Goal: Task Accomplishment & Management: Complete application form

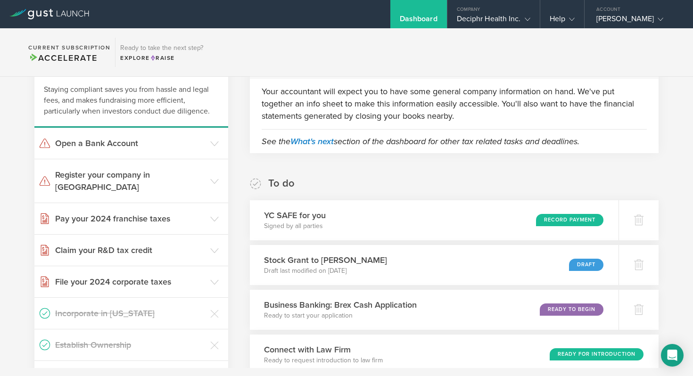
scroll to position [241, 0]
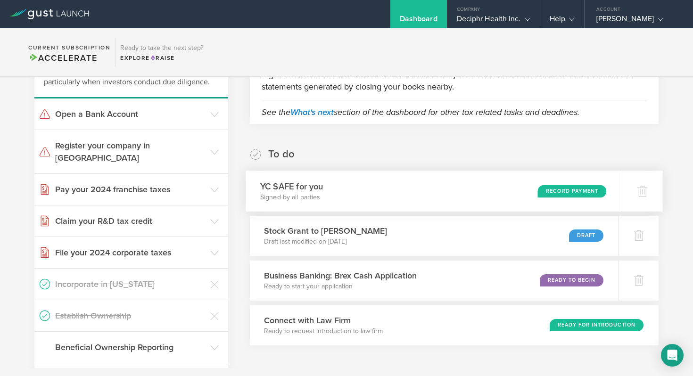
click at [589, 187] on div "Record Payment" at bounding box center [571, 191] width 69 height 13
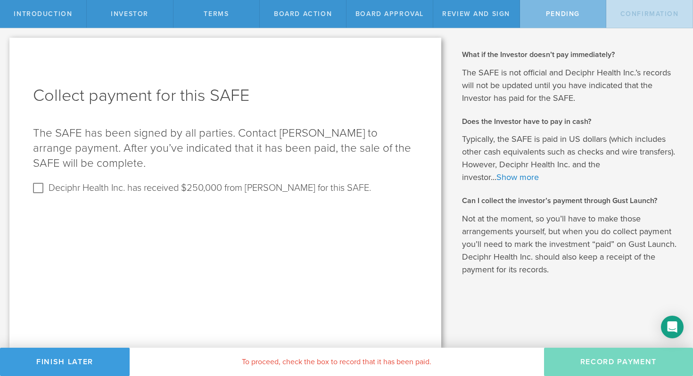
click at [147, 186] on label "Deciphr Health Inc. has received $250,000 from [PERSON_NAME] for this SAFE." at bounding box center [210, 187] width 322 height 14
click at [46, 186] on input "Deciphr Health Inc. has received $250,000 from Gregory Hanson for this SAFE." at bounding box center [38, 187] width 15 height 15
checkbox input "true"
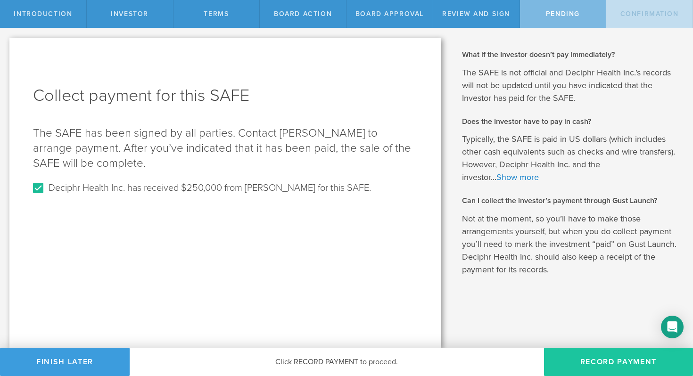
click at [622, 365] on button "Record Payment" at bounding box center [618, 362] width 149 height 28
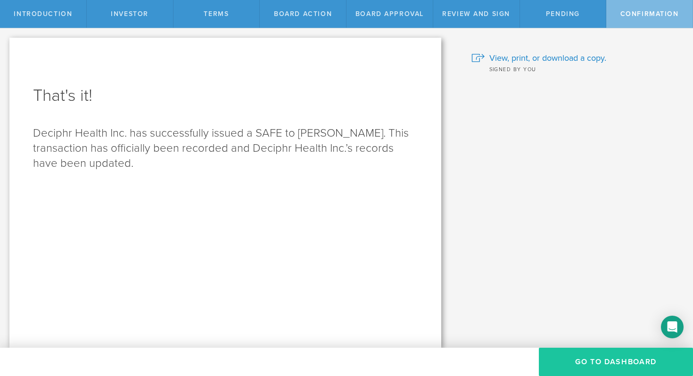
click at [605, 364] on button "Go To Dashboard" at bounding box center [616, 362] width 154 height 28
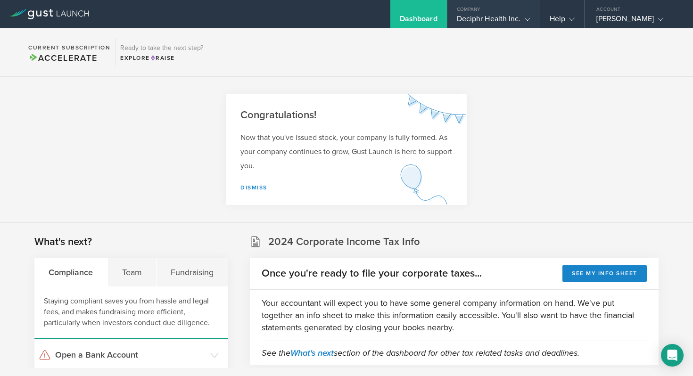
click at [515, 21] on div "Deciphr Health Inc." at bounding box center [494, 21] width 74 height 14
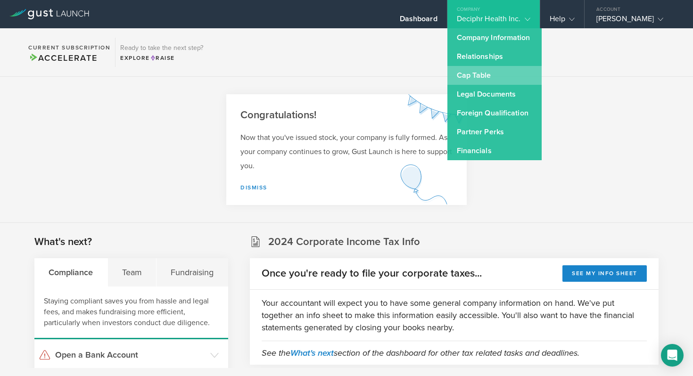
click at [496, 69] on link "Cap Table" at bounding box center [494, 75] width 94 height 19
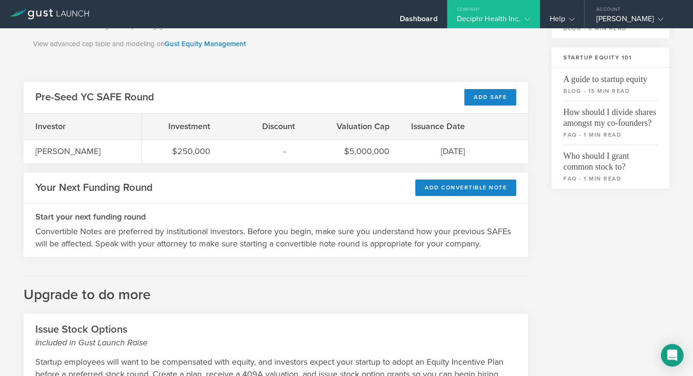
scroll to position [300, 0]
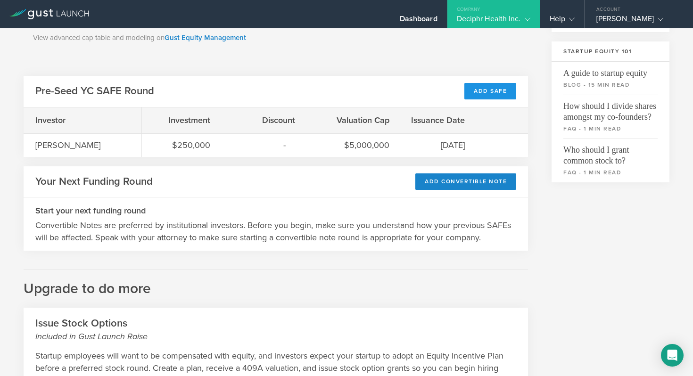
click at [497, 94] on div "Add SAFE" at bounding box center [490, 91] width 52 height 16
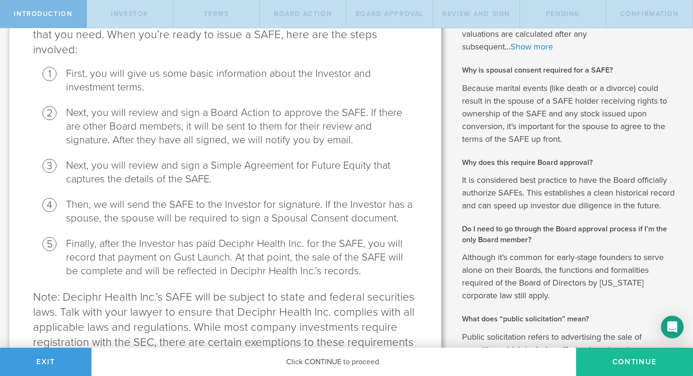
scroll to position [315, 0]
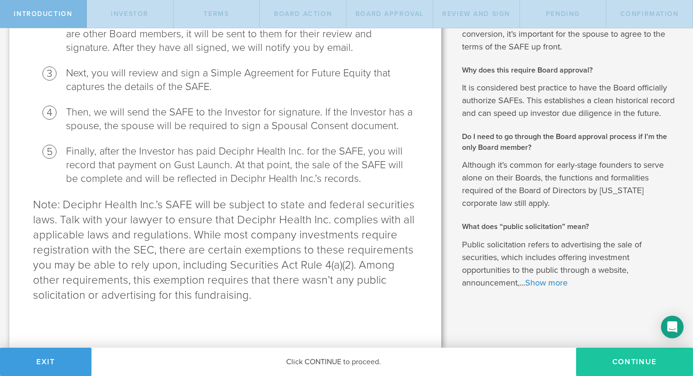
click at [651, 362] on button "Continue" at bounding box center [634, 362] width 117 height 28
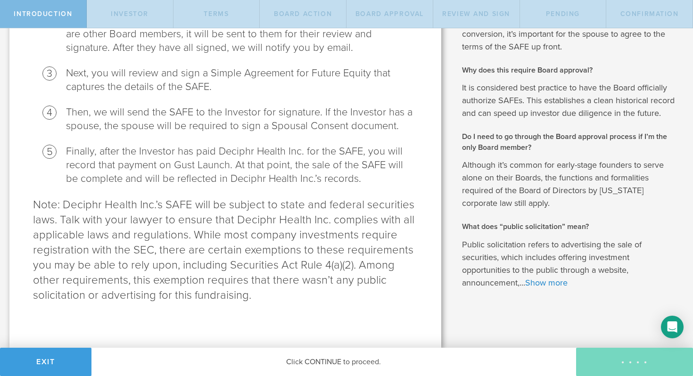
scroll to position [0, 0]
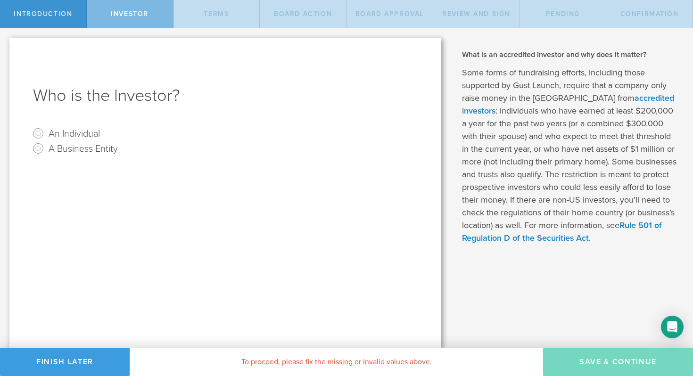
click at [74, 129] on label "An Individual" at bounding box center [74, 133] width 51 height 14
click at [46, 129] on input "An Individual" at bounding box center [38, 133] width 15 height 15
radio input "true"
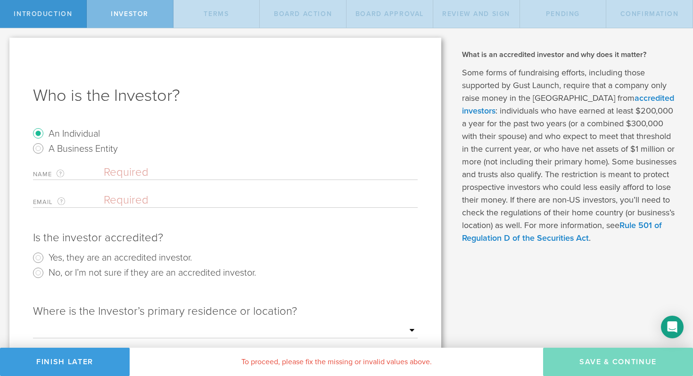
click at [132, 172] on input "text" at bounding box center [261, 172] width 314 height 14
type input "Lauren Hanson"
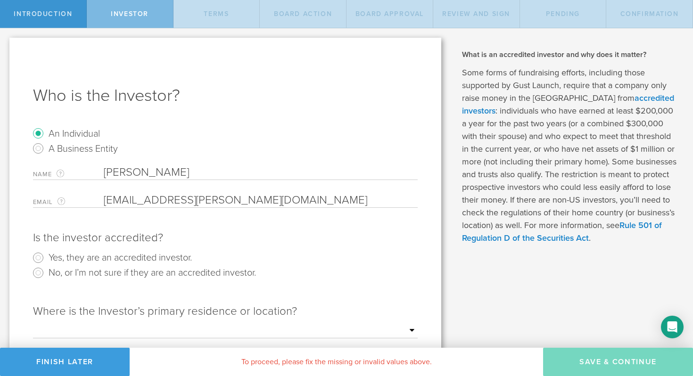
type input "lauren.c.hanson@gmail.com"
click at [40, 258] on input "Yes, they are an accredited investor." at bounding box center [38, 257] width 15 height 15
radio input "true"
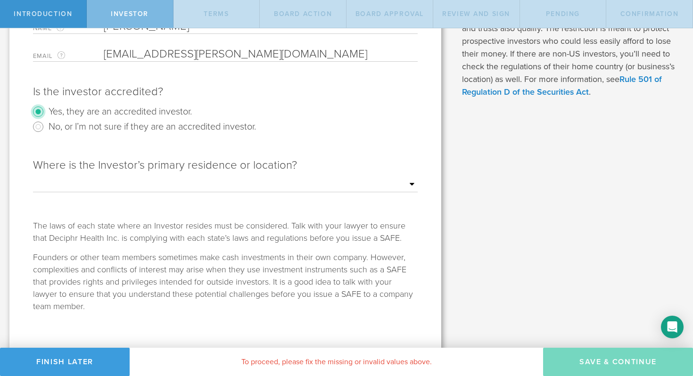
scroll to position [153, 0]
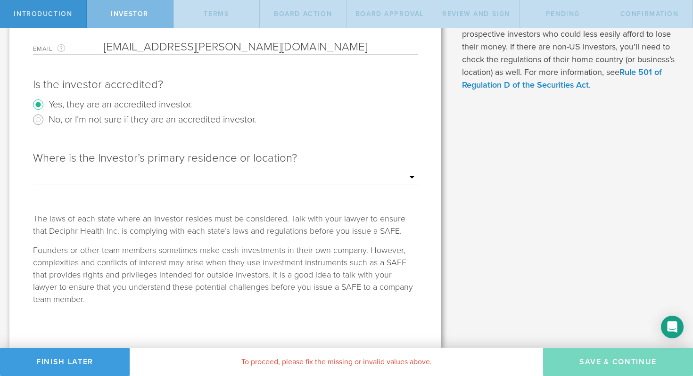
click at [112, 175] on select "Outside of the US Alabama Alaska Arizona Arkansas California Colorado Connectic…" at bounding box center [225, 178] width 385 height 14
select select "string:NY"
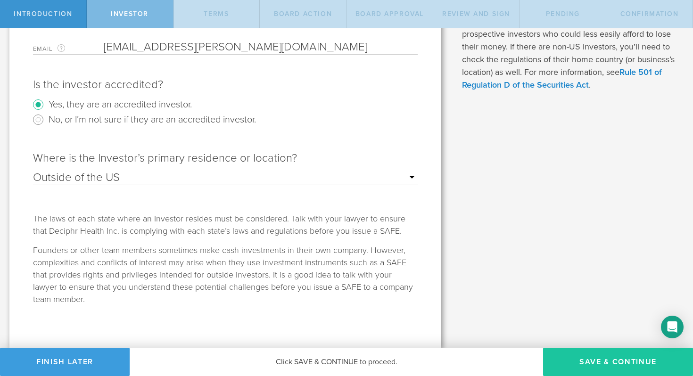
click at [612, 362] on button "Save & Continue" at bounding box center [618, 362] width 150 height 28
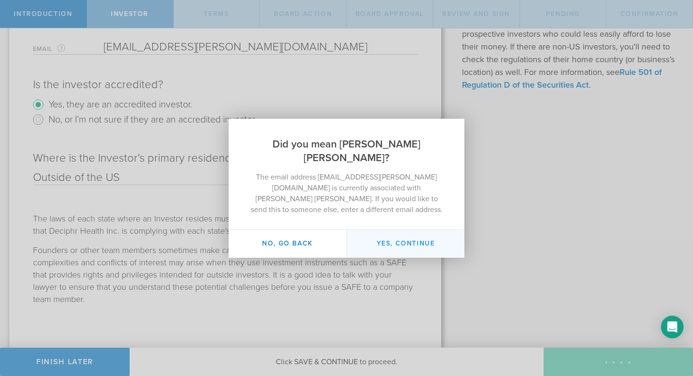
click at [401, 235] on button "Yes, continue" at bounding box center [405, 244] width 118 height 28
type input "Lauren Challman Hanson"
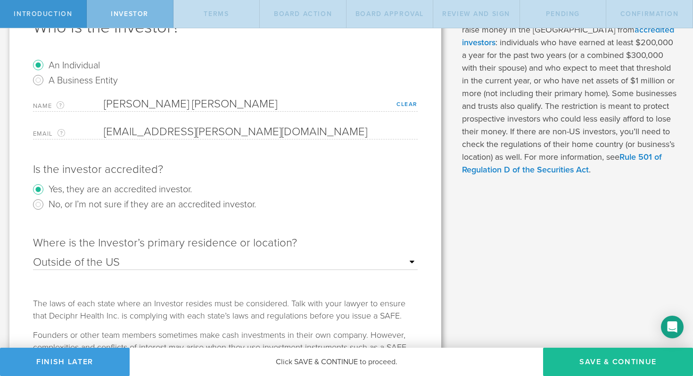
scroll to position [75, 0]
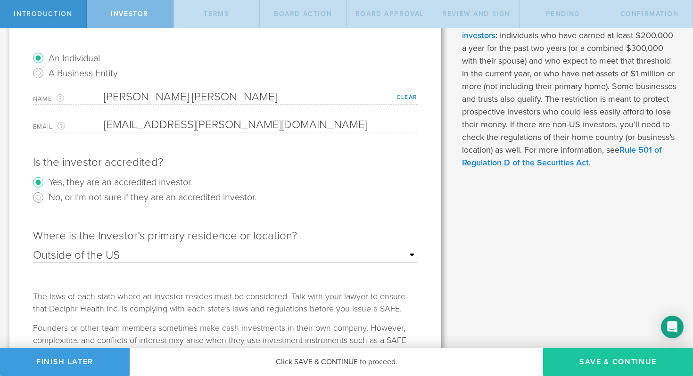
click at [597, 363] on button "Save & Continue" at bounding box center [618, 362] width 150 height 28
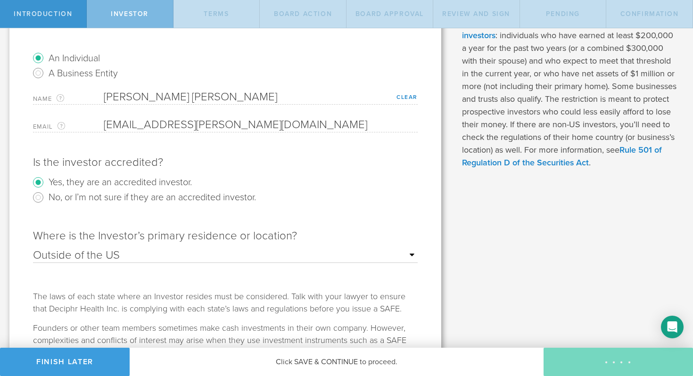
checkbox input "true"
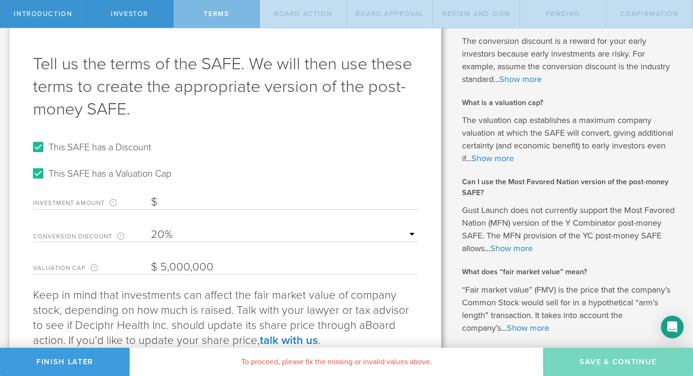
scroll to position [44, 0]
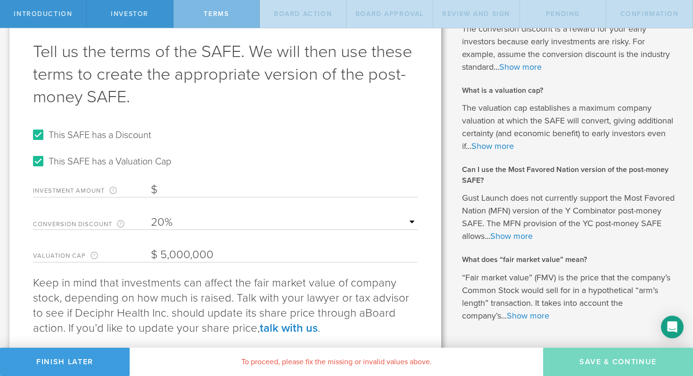
click at [113, 134] on label "This SAFE has a Discount" at bounding box center [100, 135] width 103 height 14
click at [46, 134] on input "This SAFE has a Discount" at bounding box center [38, 134] width 15 height 15
checkbox input "false"
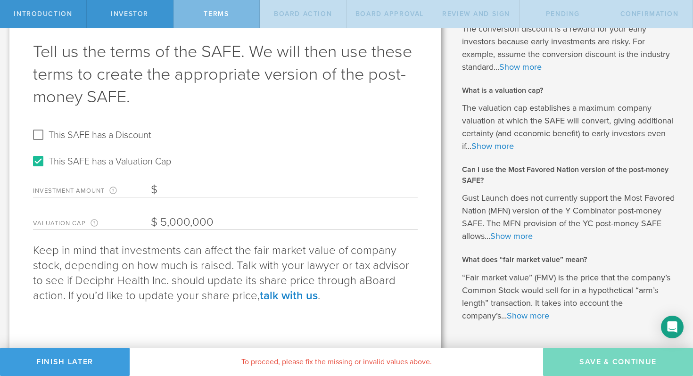
click at [169, 190] on input "Investment Amount The amount (in USD) that this investor is paying for the SAFE." at bounding box center [284, 190] width 267 height 14
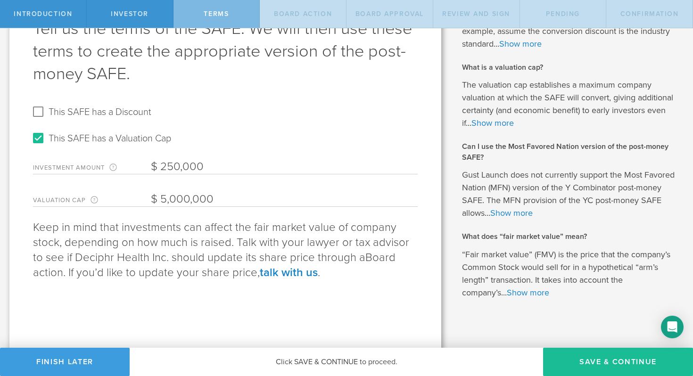
scroll to position [74, 0]
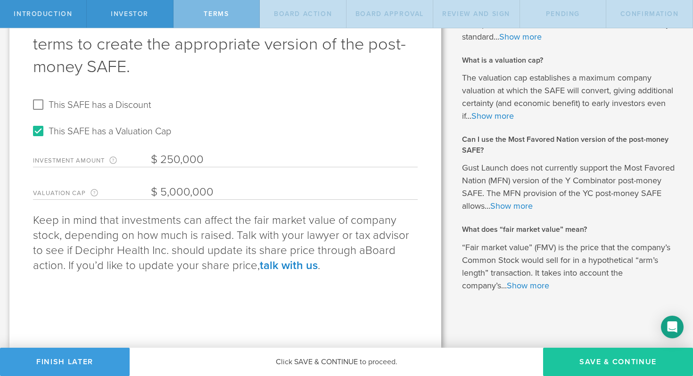
type input "250,000"
click at [619, 365] on button "Save & Continue" at bounding box center [618, 362] width 150 height 28
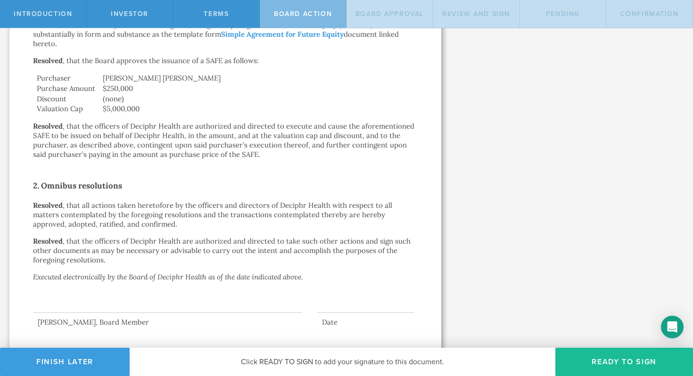
scroll to position [242, 0]
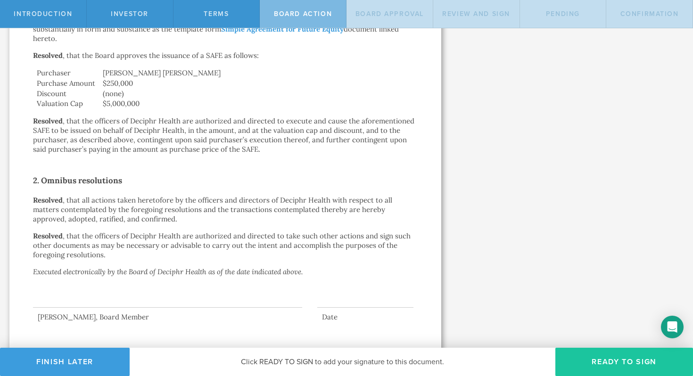
click at [611, 360] on button "Ready to Sign" at bounding box center [624, 362] width 138 height 28
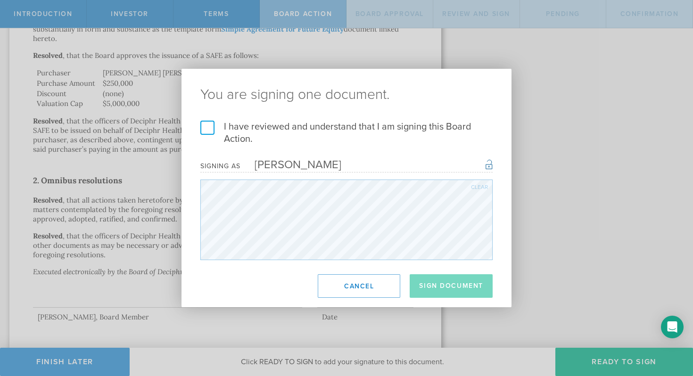
click at [262, 135] on label "I have reviewed and understand that I am signing this Board Action." at bounding box center [346, 133] width 292 height 25
click at [0, 0] on input "I have reviewed and understand that I am signing this Board Action." at bounding box center [0, 0] width 0 height 0
click at [452, 288] on button "Sign Document" at bounding box center [450, 286] width 83 height 24
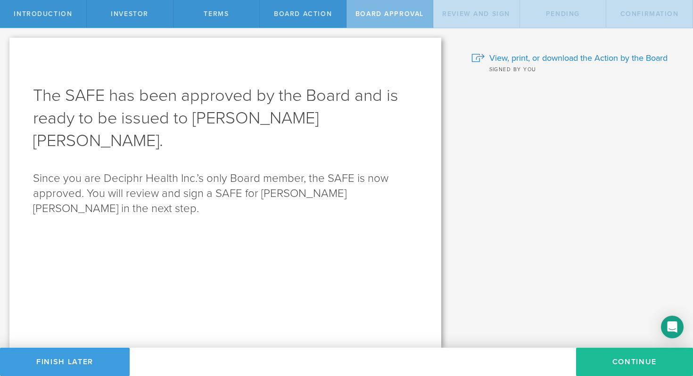
scroll to position [0, 0]
click at [618, 356] on button "Continue" at bounding box center [634, 362] width 117 height 28
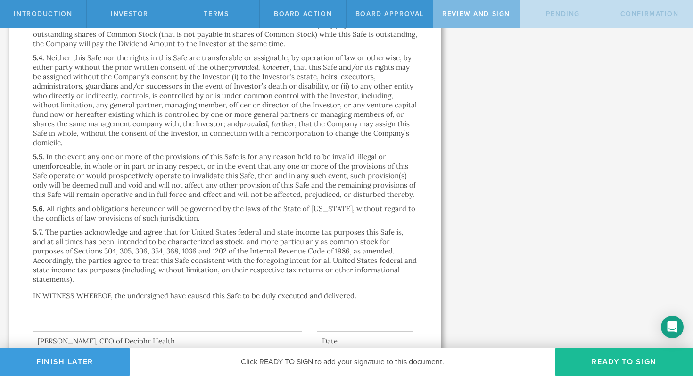
scroll to position [2468, 0]
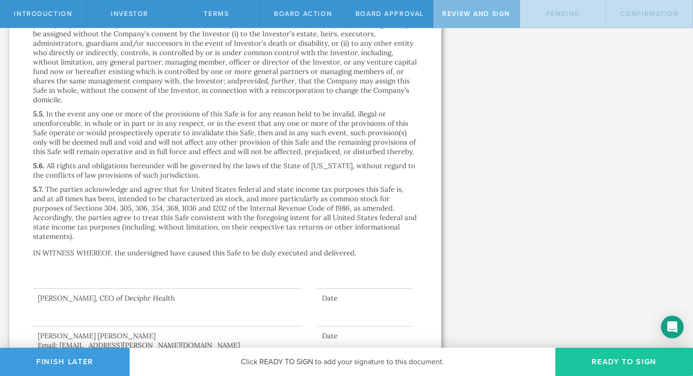
click at [596, 360] on button "Ready to Sign" at bounding box center [624, 362] width 138 height 28
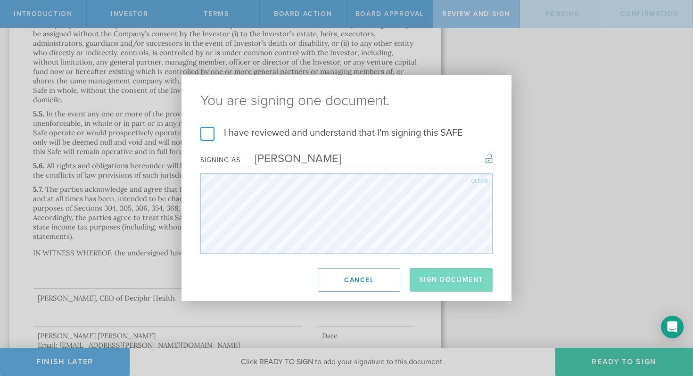
click at [253, 127] on label "I have reviewed and understand that I'm signing this SAFE" at bounding box center [346, 133] width 292 height 12
click at [0, 0] on input "I have reviewed and understand that I'm signing this SAFE" at bounding box center [0, 0] width 0 height 0
click at [439, 282] on button "Sign Document" at bounding box center [450, 280] width 83 height 24
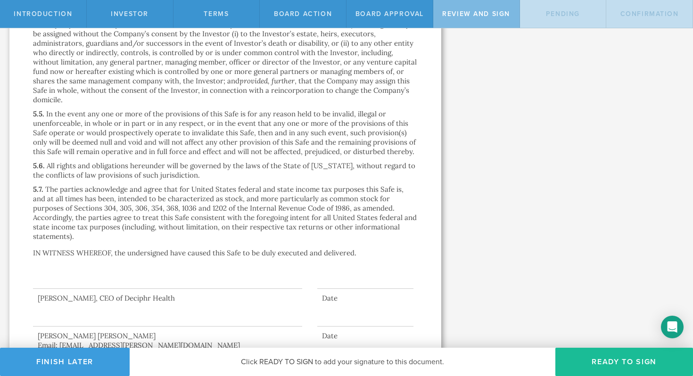
scroll to position [0, 0]
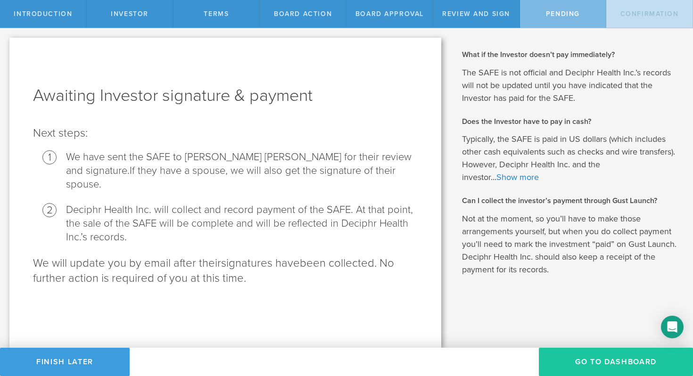
click at [627, 368] on button "Go To Dashboard" at bounding box center [616, 362] width 154 height 28
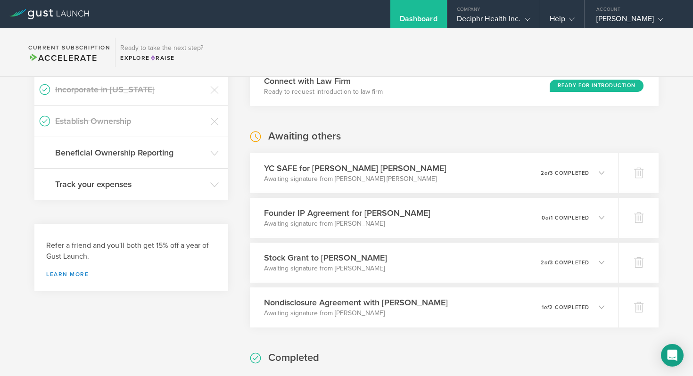
scroll to position [436, 0]
